Goal: Information Seeking & Learning: Learn about a topic

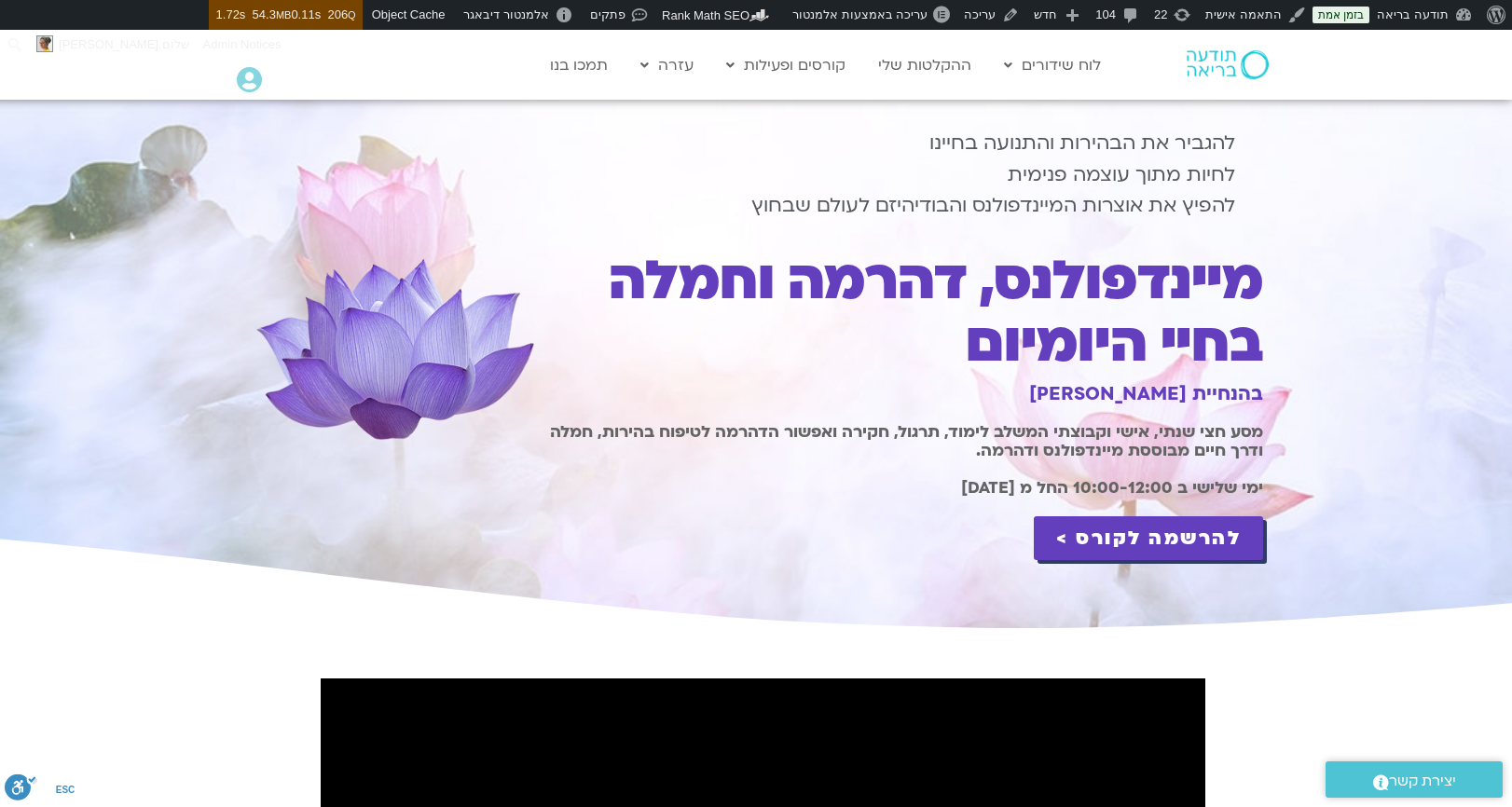
click at [1000, 286] on h1 "מיינדפולנס, דהרמה וחמלה בחיי היומיום" at bounding box center [901, 312] width 724 height 125
click at [1000, 285] on h1 "מיינדפולנס, דהרמה וחמלה בחיי היומיום" at bounding box center [901, 312] width 724 height 125
click at [1000, 279] on h1 "מיינדפולנס, דהרמה וחמלה בחיי היומיום" at bounding box center [901, 312] width 724 height 125
click at [1005, 326] on h1 "מיינדפולנס, דהרמה וחמלה בחיי היומיום" at bounding box center [901, 312] width 724 height 125
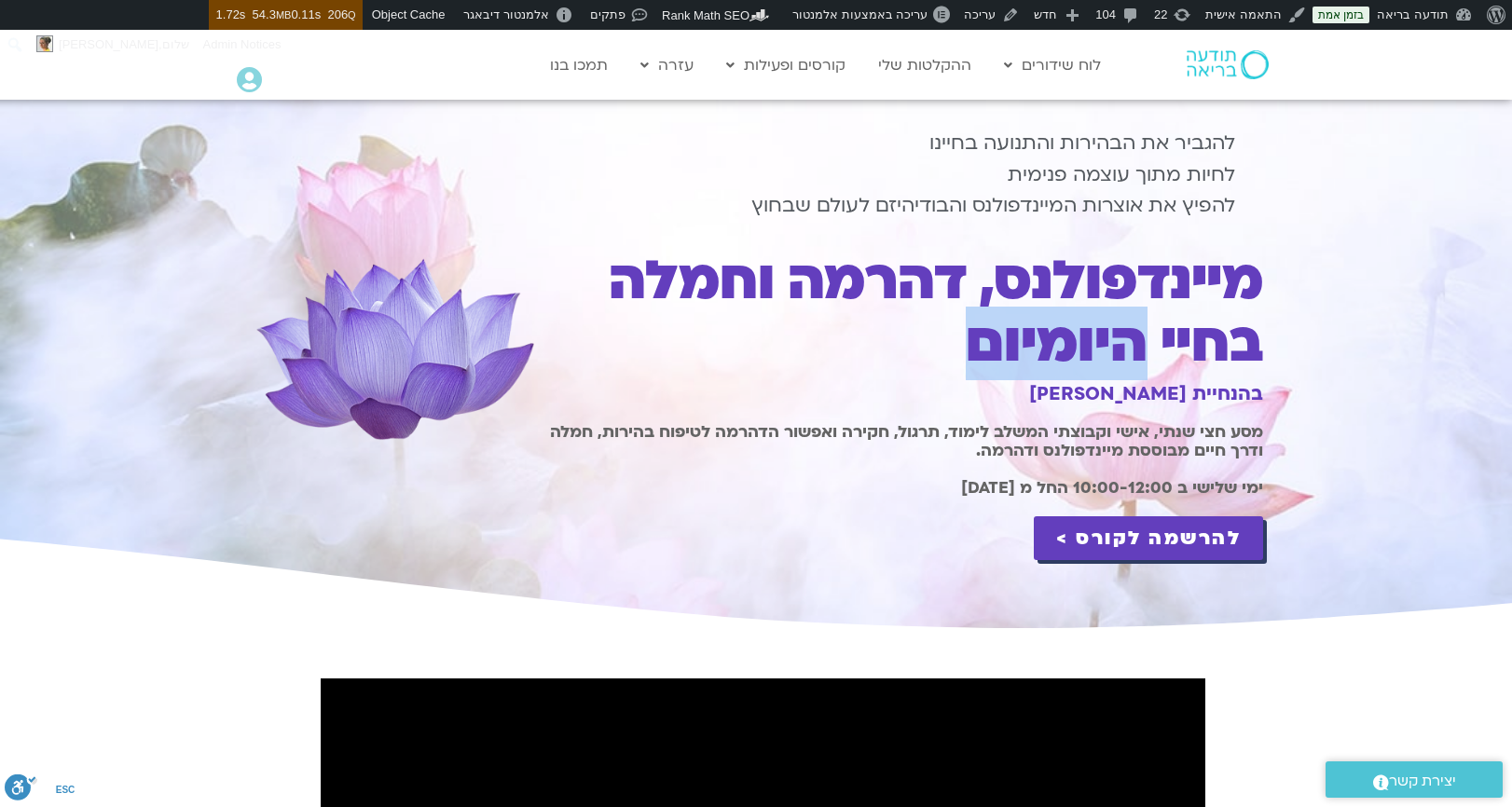
click at [1004, 326] on h1 "מיינדפולנס, דהרמה וחמלה בחיי היומיום" at bounding box center [901, 312] width 724 height 125
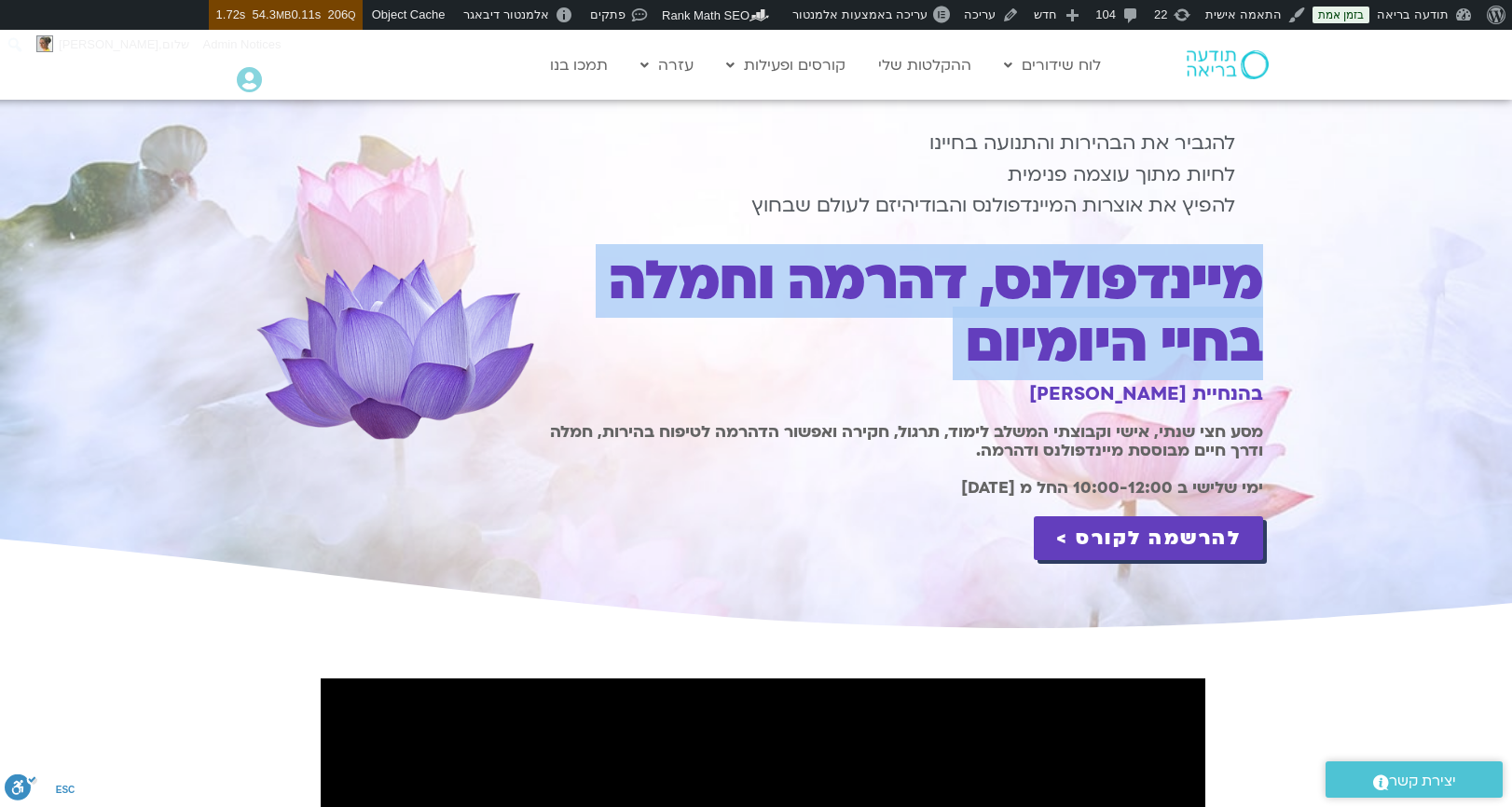
click at [1004, 326] on h1 "מיינדפולנס, דהרמה וחמלה בחיי היומיום" at bounding box center [901, 312] width 724 height 125
copy div "מיינדפולנס, דהרמה וחמלה בחיי היומיום"
click at [871, 457] on h1 "מסע חצי שנתי, אישי וקבוצתי המשלב לימוד, תרגול, חקירה ואפשור הדהרמה לטיפוח בהירו…" at bounding box center [901, 441] width 724 height 37
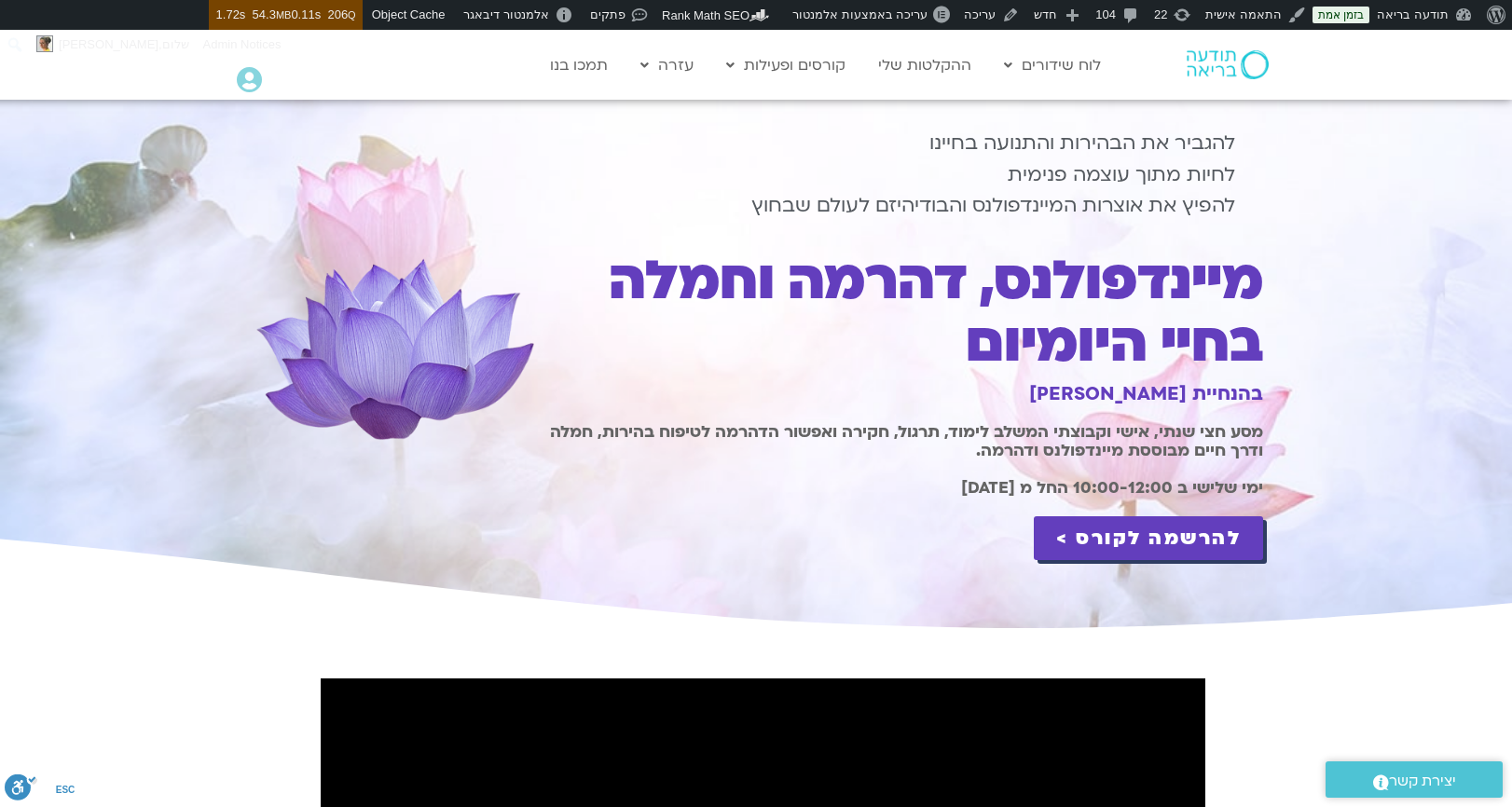
click at [871, 457] on h1 "מסע חצי שנתי, אישי וקבוצתי המשלב לימוד, תרגול, חקירה ואפשור הדהרמה לטיפוח בהירו…" at bounding box center [901, 441] width 724 height 37
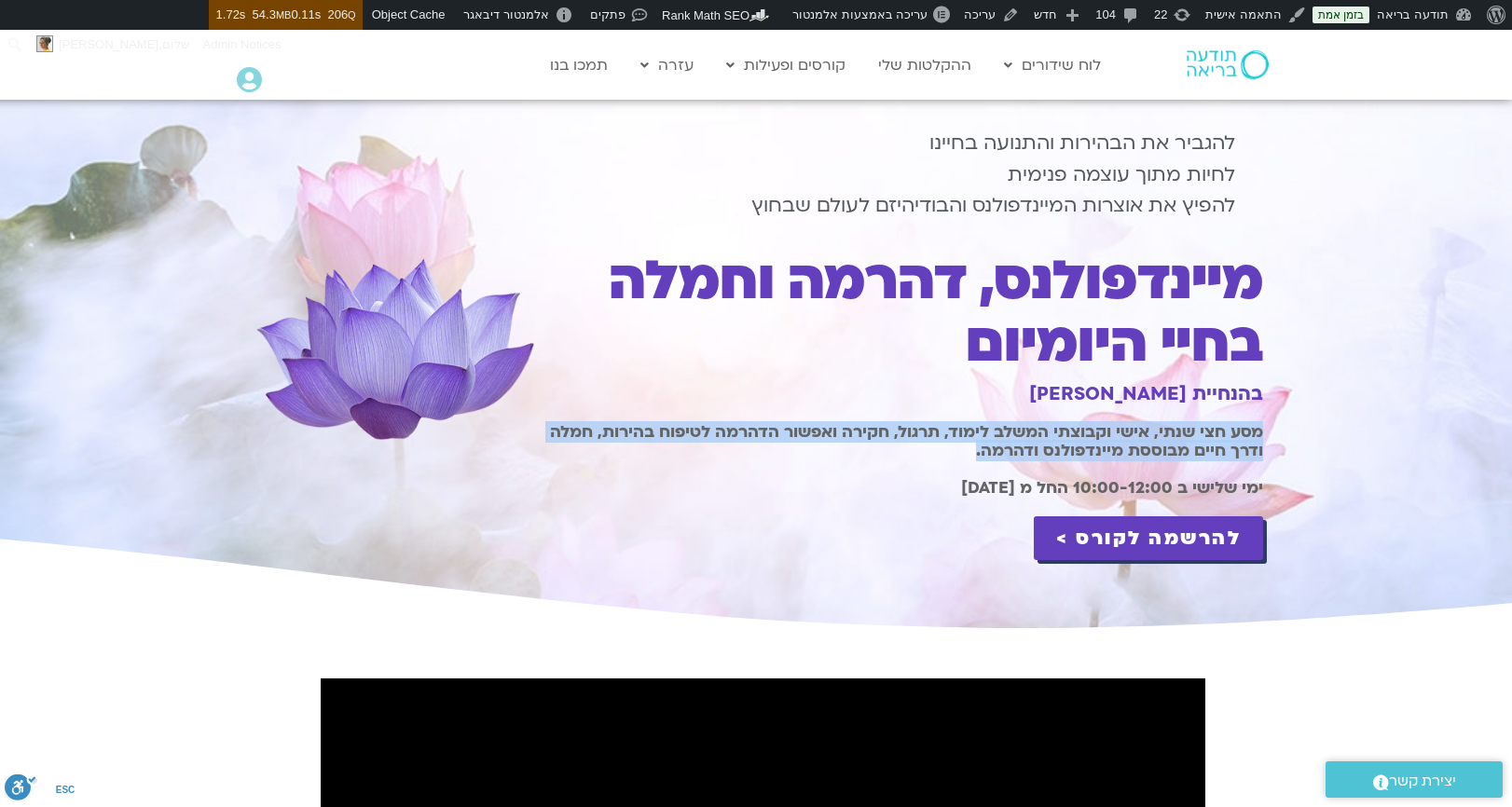
click at [1139, 392] on h1 "בהנחיית [PERSON_NAME]" at bounding box center [901, 394] width 724 height 22
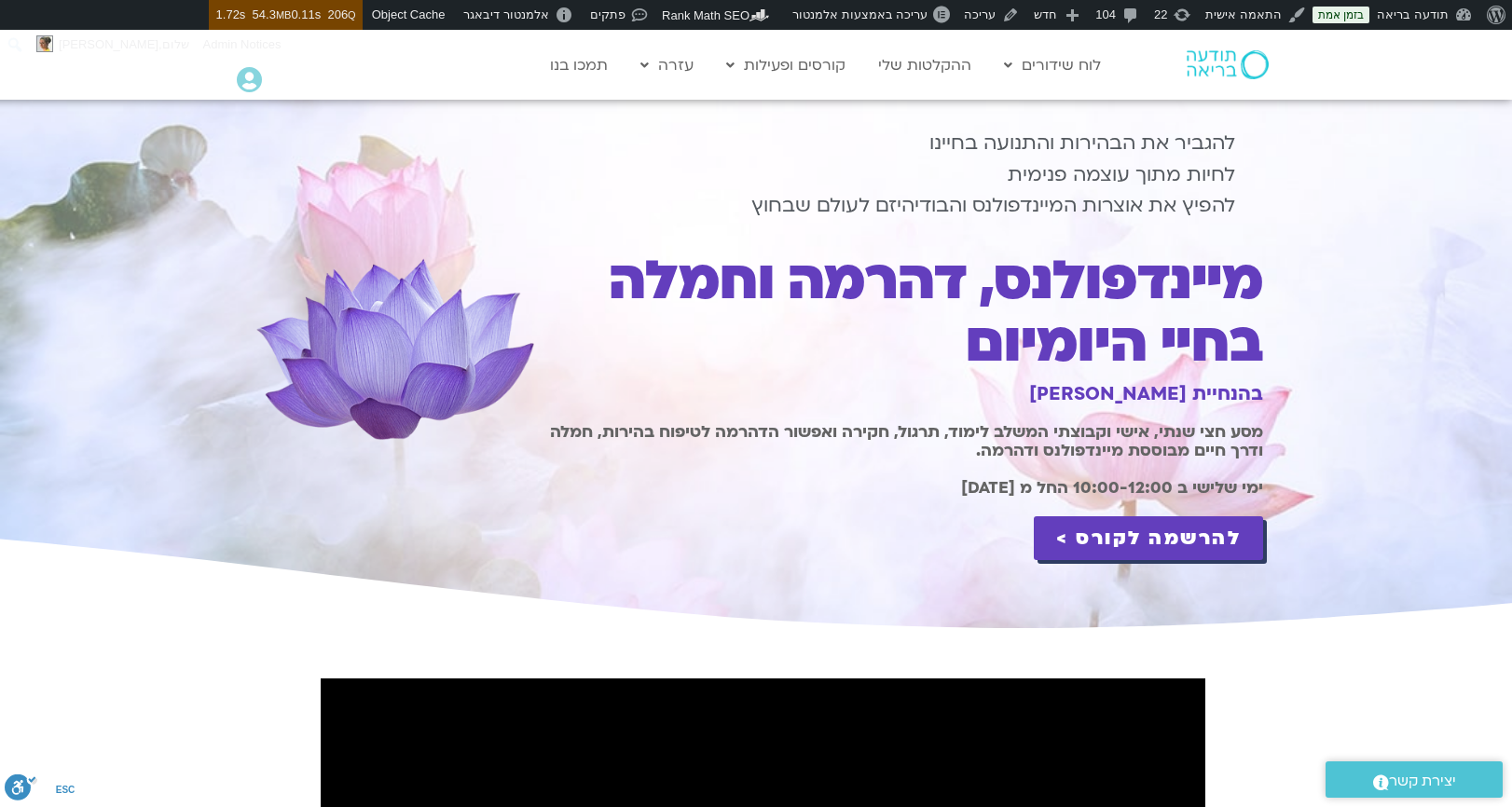
click at [1139, 392] on h1 "בהנחיית [PERSON_NAME]" at bounding box center [901, 394] width 724 height 22
copy div "בהנחיית [PERSON_NAME]"
click at [988, 452] on b "מסע חצי שנתי, אישי וקבוצתי המשלב לימוד, תרגול, חקירה ואפשור הדהרמה לטיפוח בהירו…" at bounding box center [907, 441] width 713 height 40
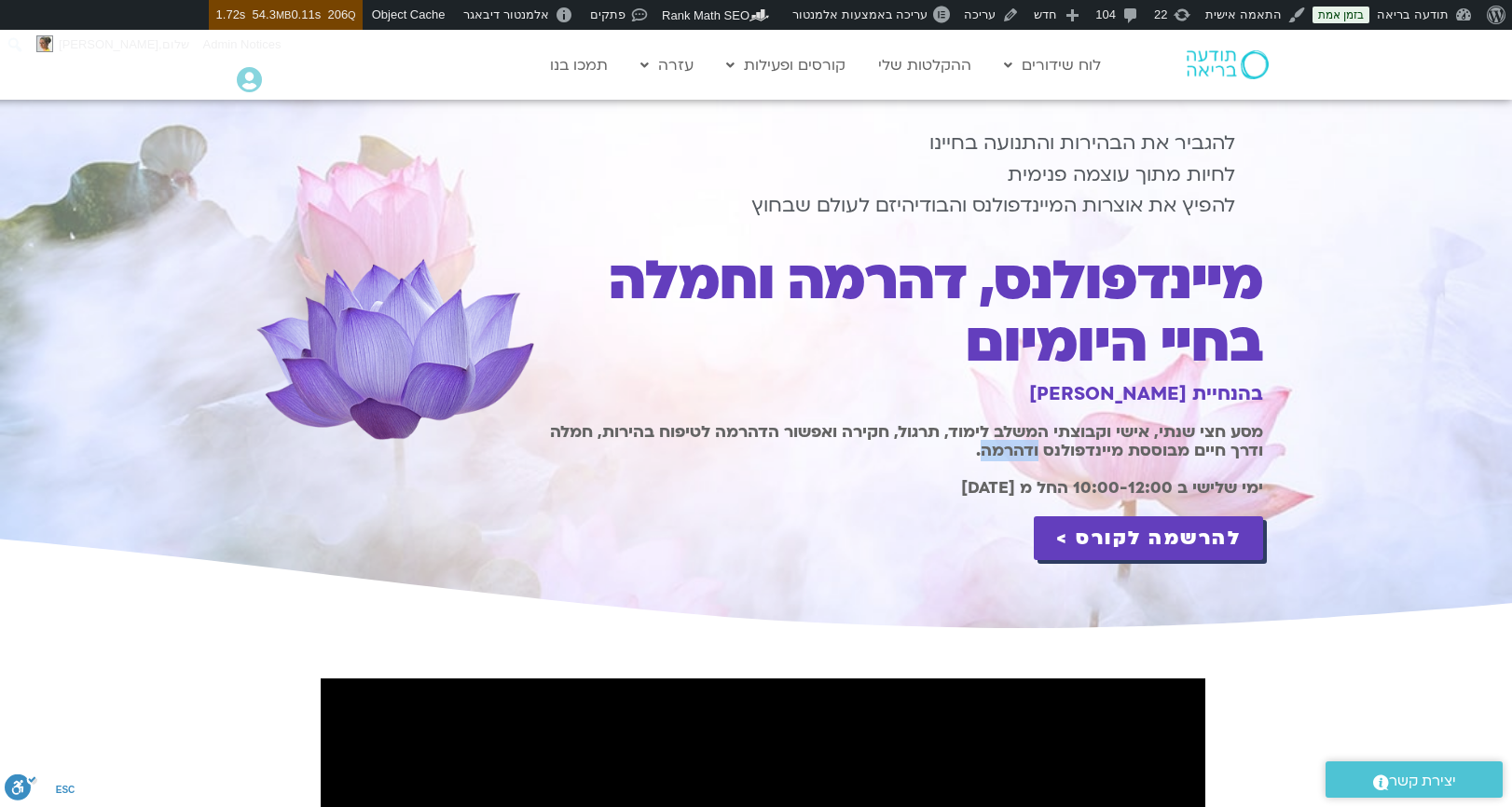
click at [988, 452] on b "מסע חצי שנתי, אישי וקבוצתי המשלב לימוד, תרגול, חקירה ואפשור הדהרמה לטיפוח בהירו…" at bounding box center [907, 441] width 713 height 40
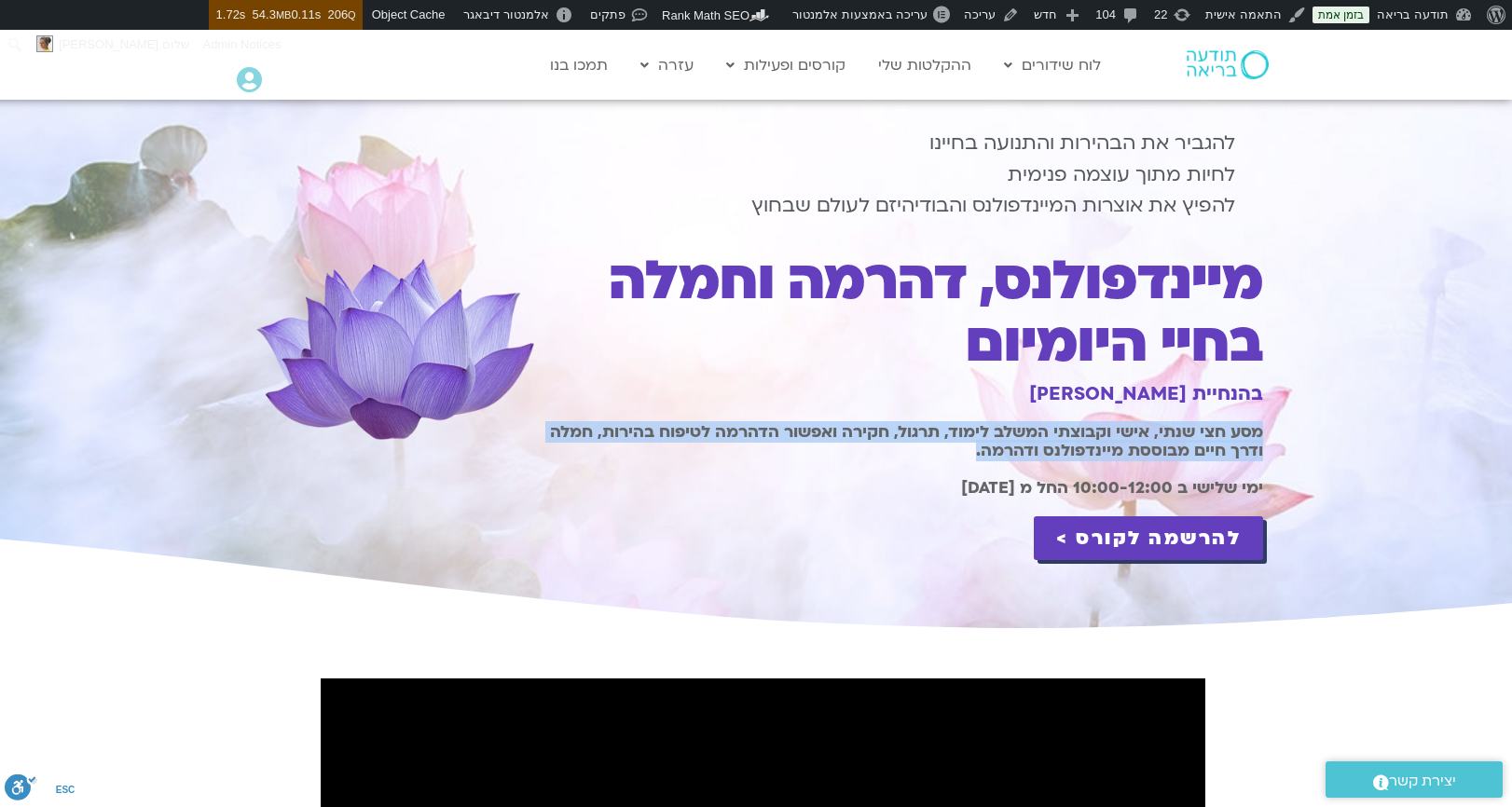
copy div "מסע חצי שנתי, אישי וקבוצתי המשלב לימוד, תרגול, חקירה ואפשור הדהרמה לטיפוח בהירו…"
click at [1064, 487] on b "ימי שלישי ב 10:00-12:00 החל מ [DATE]" at bounding box center [1112, 488] width 302 height 22
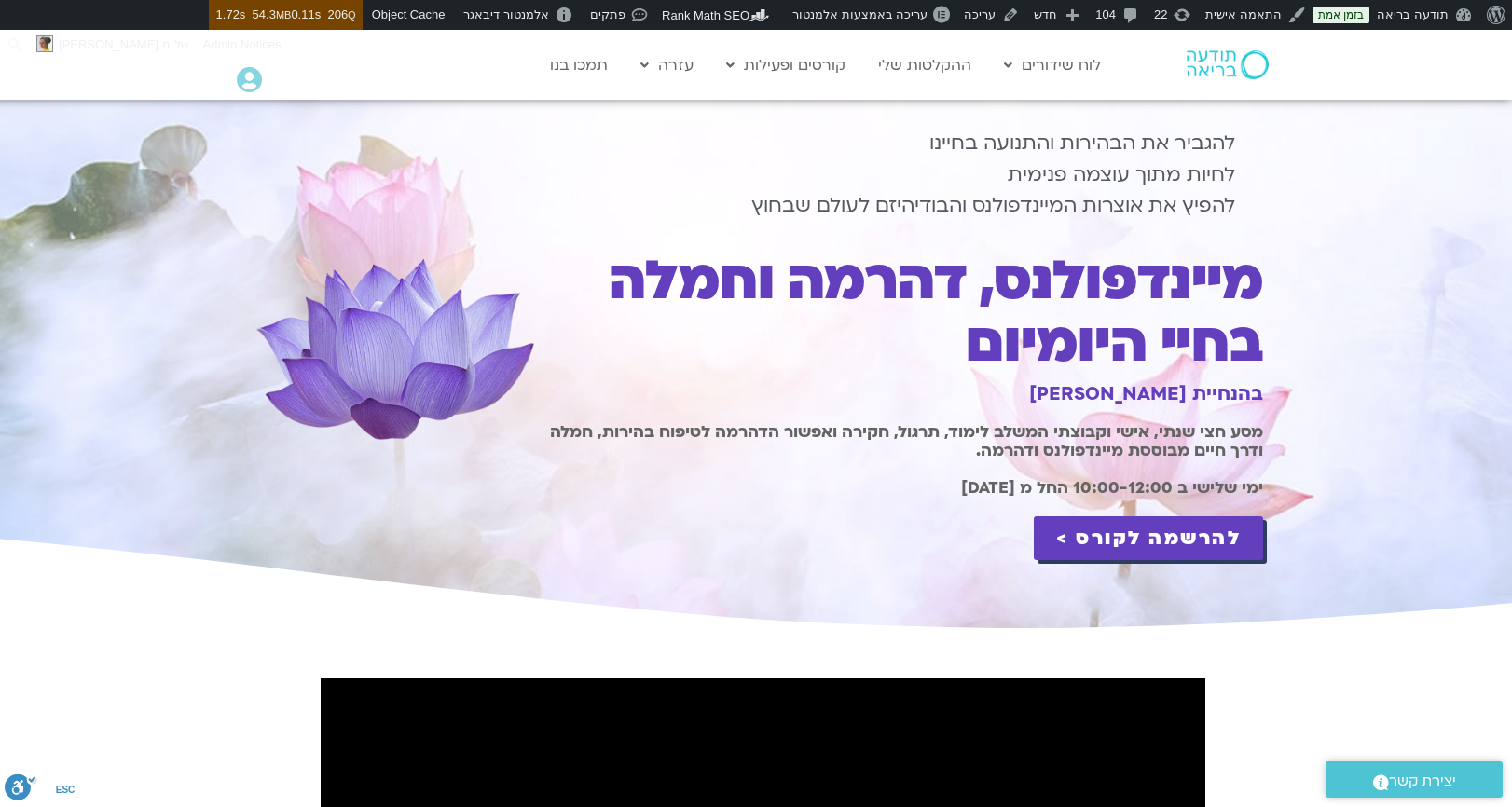
click at [1064, 487] on b "ימי שלישי ב 10:00-12:00 החל מ [DATE]" at bounding box center [1112, 488] width 302 height 22
copy div "ימי שלישי ב 10:00-12:00 החל מ [DATE]"
click at [1030, 479] on b "ימי שלישי ב 10:00-12:00 החל מ [DATE]" at bounding box center [1112, 488] width 302 height 22
drag, startPoint x: 1066, startPoint y: 485, endPoint x: 950, endPoint y: 503, distance: 117.4
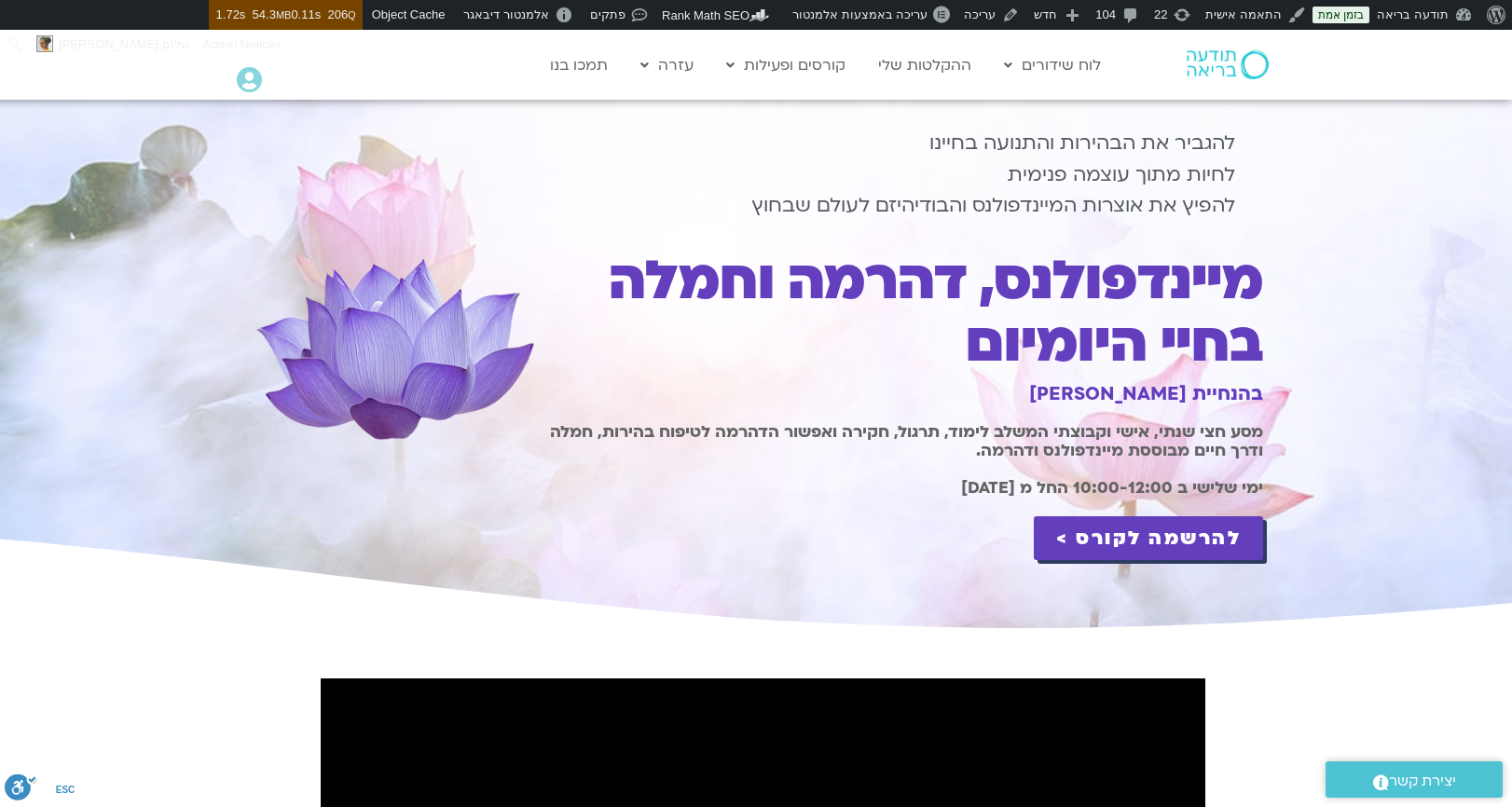
click at [950, 503] on div "להגביר את הבהירות והתנועה בחיינו לחיות מתוך עוצמה פנימית להפיץ את אוצרות המיינד…" at bounding box center [901, 354] width 724 height 508
copy b "החל מ [DATE]"
